Goal: Transaction & Acquisition: Purchase product/service

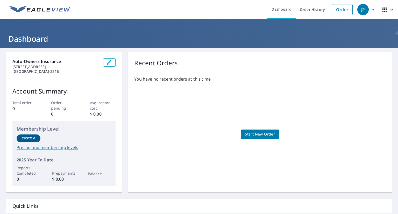
click at [254, 132] on span "Start New Order" at bounding box center [260, 134] width 30 height 6
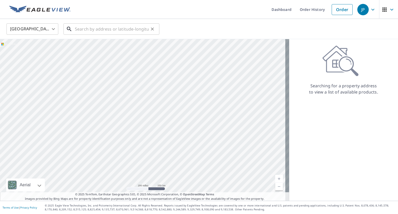
click at [114, 29] on input "text" at bounding box center [112, 29] width 74 height 14
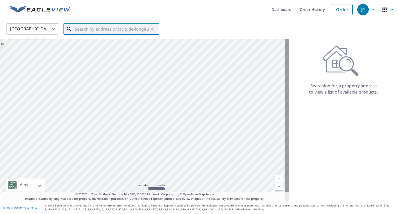
paste input "[PHONE_NUMBER]"
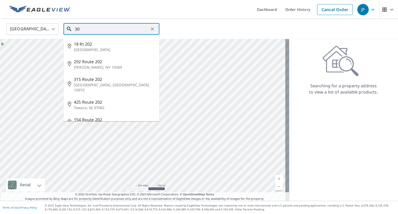
type input "3"
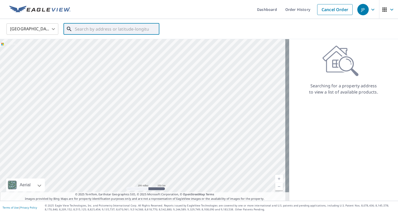
click at [122, 30] on input "text" at bounding box center [112, 29] width 74 height 14
paste input "[STREET_ADDRESS]"
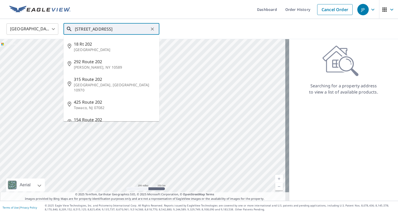
scroll to position [0, 15]
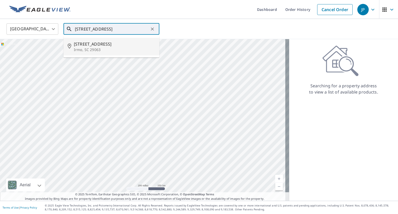
click at [96, 45] on span "[STREET_ADDRESS]" at bounding box center [114, 44] width 81 height 6
type input "[STREET_ADDRESS]"
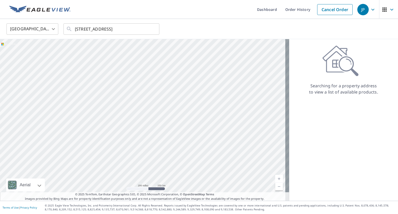
scroll to position [0, 0]
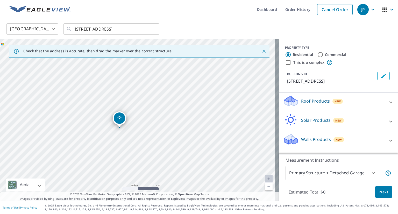
drag, startPoint x: 151, startPoint y: 115, endPoint x: 151, endPoint y: 160, distance: 44.8
click at [151, 160] on div "[STREET_ADDRESS]" at bounding box center [139, 120] width 279 height 162
click at [384, 102] on div at bounding box center [390, 102] width 12 height 12
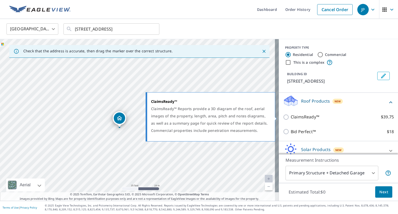
click at [342, 116] on label "ClaimsReady™ $39.75" at bounding box center [341, 117] width 103 height 6
click at [290, 116] on input "ClaimsReady™ $39.75" at bounding box center [287, 117] width 8 height 6
checkbox input "true"
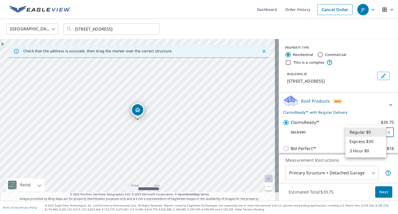
click at [377, 130] on body "JP JP Dashboard Order History Cancel Order JP [GEOGRAPHIC_DATA] [GEOGRAPHIC_DAT…" at bounding box center [199, 107] width 398 height 214
click at [377, 130] on li "Regular $0" at bounding box center [365, 131] width 41 height 9
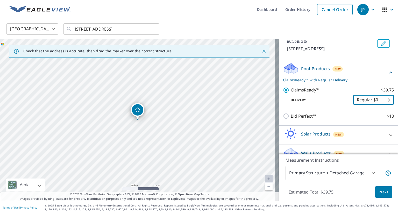
scroll to position [33, 0]
click at [383, 96] on body "JP JP Dashboard Order History Cancel Order JP [GEOGRAPHIC_DATA] [GEOGRAPHIC_DAT…" at bounding box center [199, 107] width 398 height 214
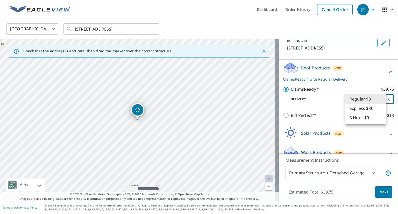
click at [371, 116] on li "3 Hour $0" at bounding box center [365, 117] width 41 height 9
type input "7"
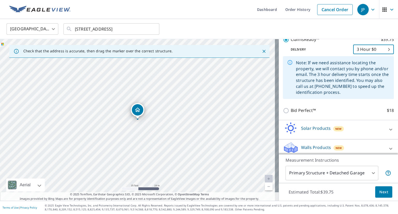
scroll to position [87, 0]
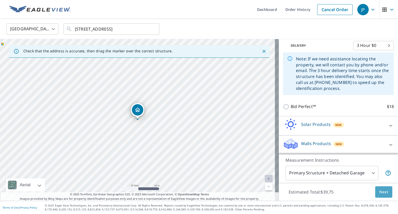
click at [377, 187] on button "Next" at bounding box center [383, 192] width 17 height 12
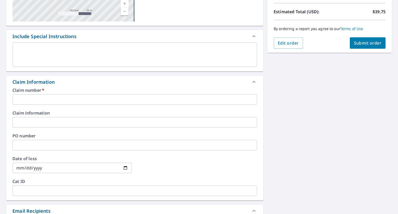
scroll to position [113, 0]
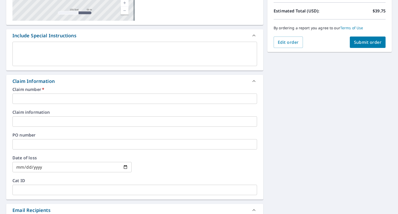
click at [116, 97] on input "text" at bounding box center [134, 98] width 244 height 10
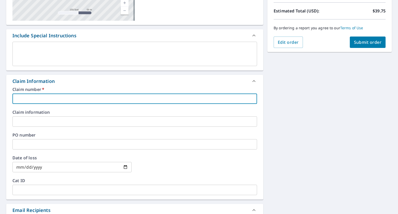
paste input "[PHONE_NUMBER]"
type input "[PHONE_NUMBER]"
click at [91, 78] on div "Claim Information" at bounding box center [129, 81] width 235 height 7
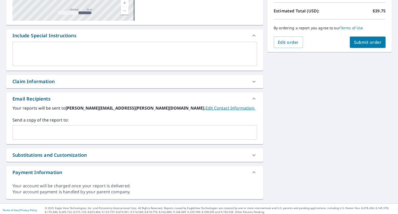
click at [109, 81] on div "Claim Information" at bounding box center [129, 81] width 235 height 7
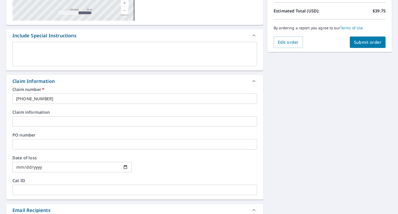
click at [107, 121] on input "text" at bounding box center [134, 121] width 244 height 10
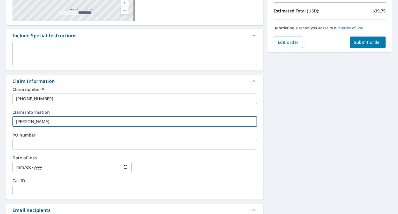
type input "[PERSON_NAME]"
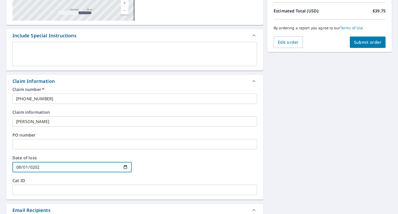
type input "[DATE]"
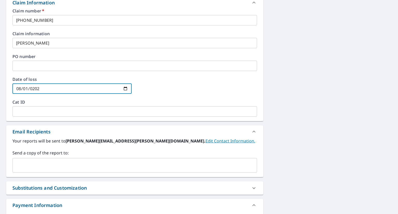
scroll to position [196, 0]
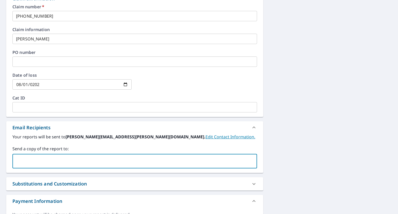
click at [109, 158] on input "text" at bounding box center [131, 161] width 232 height 10
type input "[PERSON_NAME][EMAIL_ADDRESS][PERSON_NAME][DOMAIN_NAME]"
click at [360, 86] on div "[STREET_ADDRESS] Aerial Road A standard road map Aerial A detailed look from ab…" at bounding box center [199, 42] width 398 height 380
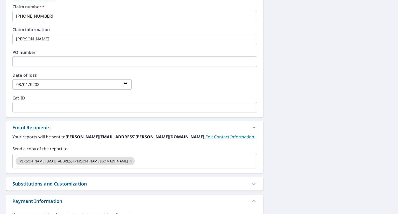
scroll to position [227, 0]
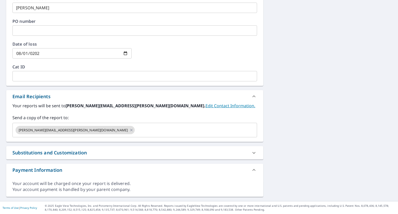
click at [253, 151] on icon at bounding box center [254, 153] width 6 height 6
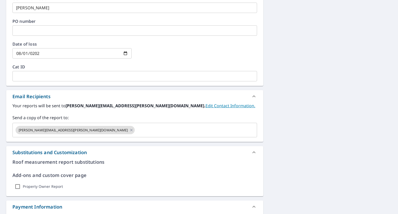
scroll to position [263, 0]
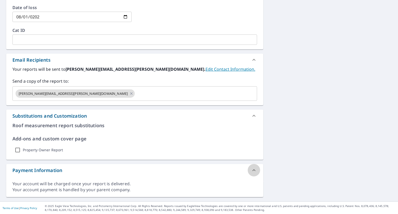
click at [254, 172] on icon at bounding box center [254, 170] width 6 height 6
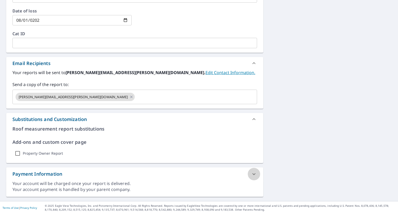
click at [254, 172] on icon at bounding box center [254, 174] width 6 height 6
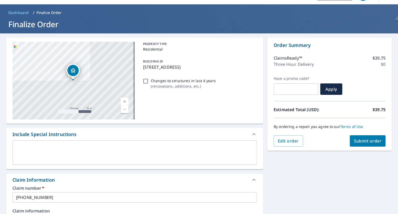
scroll to position [0, 0]
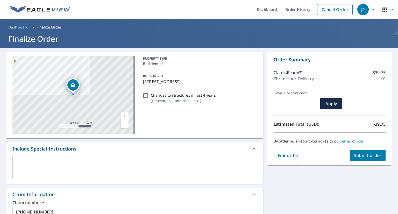
click at [363, 154] on span "Submit order" at bounding box center [368, 155] width 28 height 6
